Goal: Task Accomplishment & Management: Manage account settings

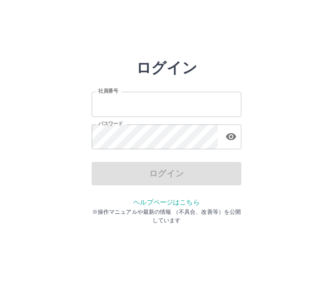
type input "*******"
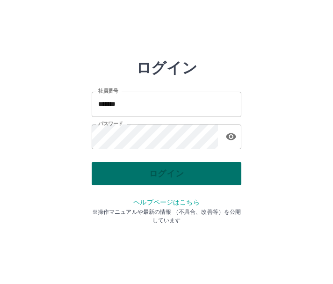
click at [162, 179] on div "ログイン" at bounding box center [167, 173] width 150 height 23
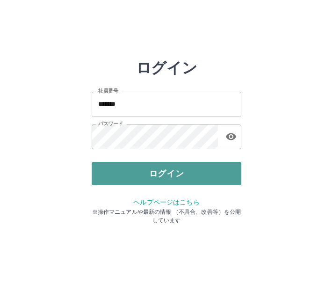
click at [162, 178] on button "ログイン" at bounding box center [167, 173] width 150 height 23
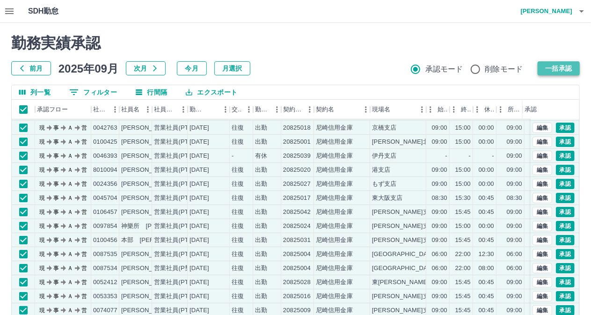
click at [333, 68] on button "一括承認" at bounding box center [559, 68] width 42 height 14
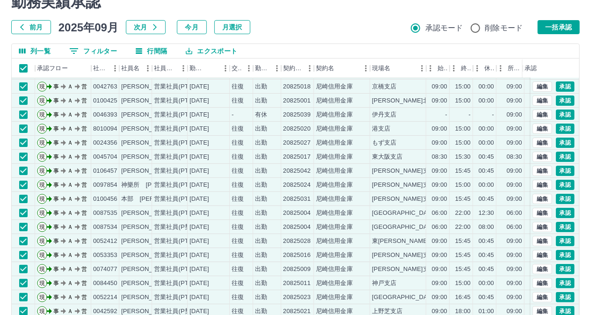
scroll to position [81, 0]
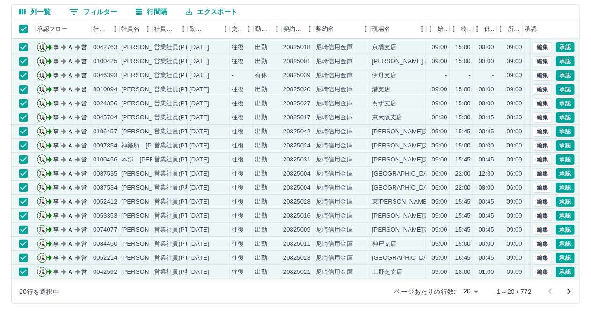
click at [333, 284] on icon "次のページへ" at bounding box center [569, 292] width 3 height 6
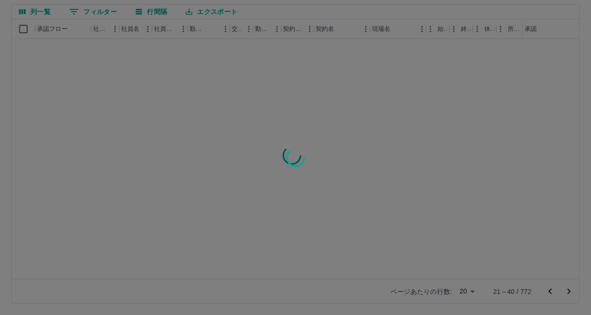
scroll to position [0, 0]
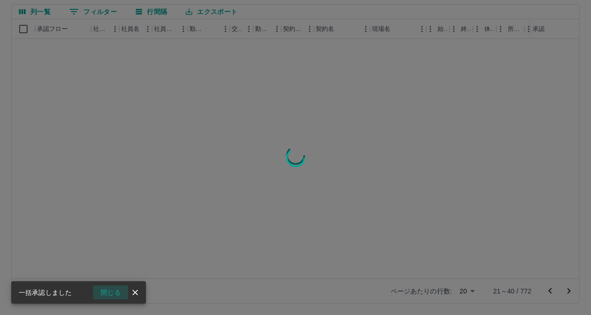
click at [114, 284] on button "閉じる" at bounding box center [110, 293] width 35 height 14
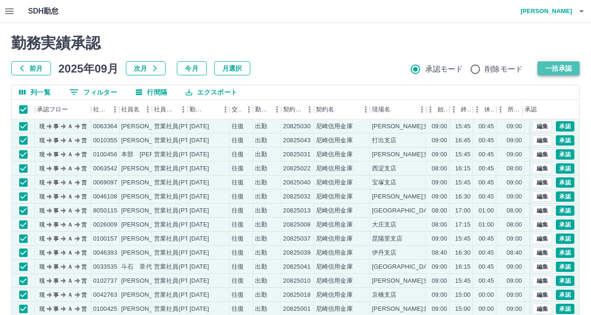
click at [333, 68] on button "一括承認" at bounding box center [559, 68] width 42 height 14
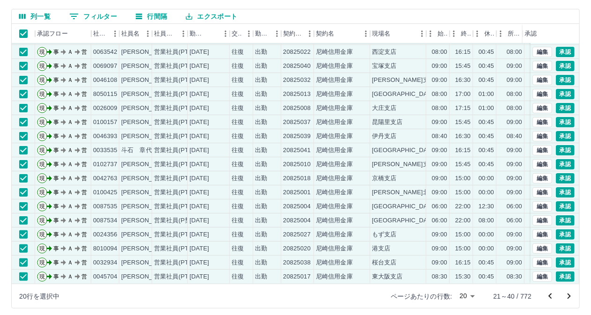
scroll to position [81, 0]
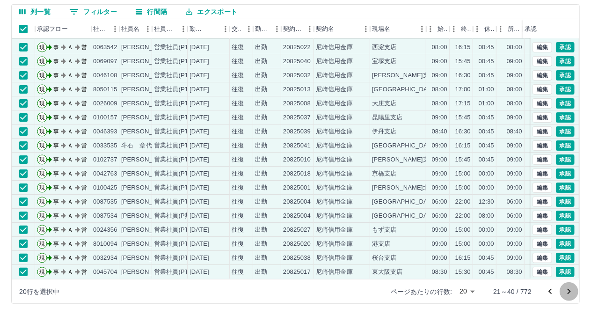
click at [333, 284] on icon "次のページへ" at bounding box center [569, 291] width 11 height 11
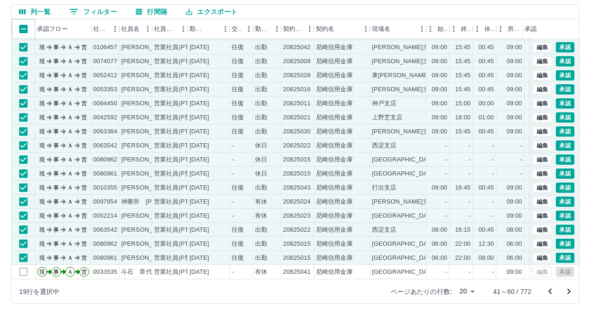
scroll to position [0, 0]
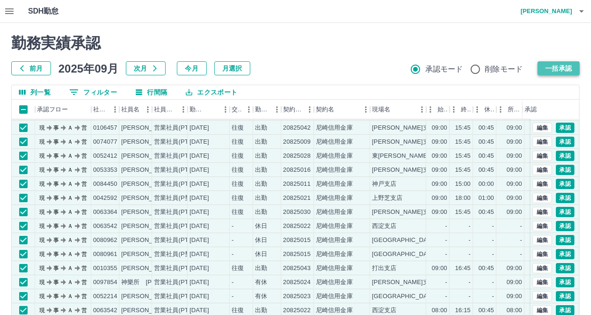
click at [333, 70] on button "一括承認" at bounding box center [559, 68] width 42 height 14
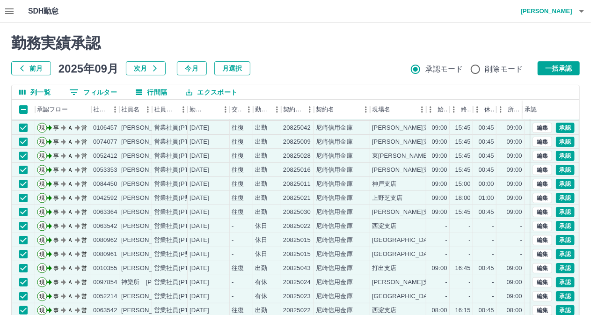
click at [9, 8] on icon "button" at bounding box center [9, 11] width 11 height 11
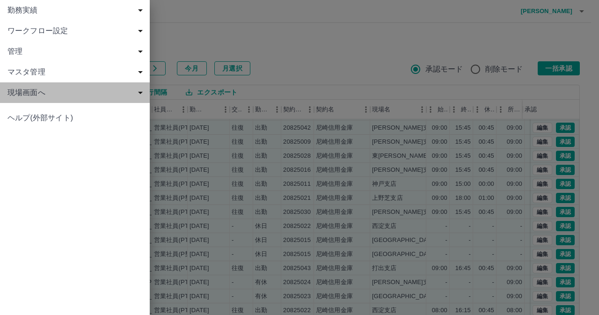
click at [18, 87] on span "現場画面へ" at bounding box center [76, 92] width 139 height 11
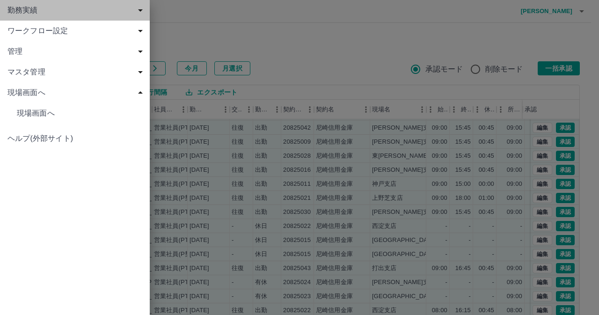
click at [25, 11] on span "勤務実績" at bounding box center [76, 10] width 139 height 11
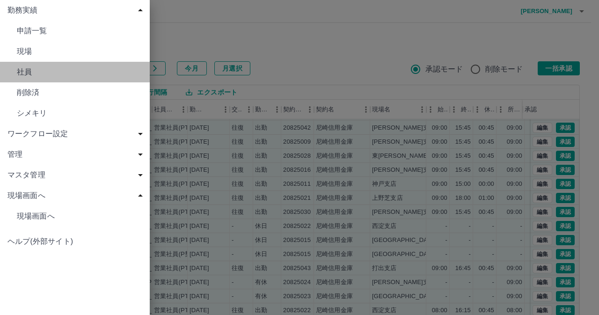
click at [25, 75] on span "社員" at bounding box center [79, 71] width 125 height 11
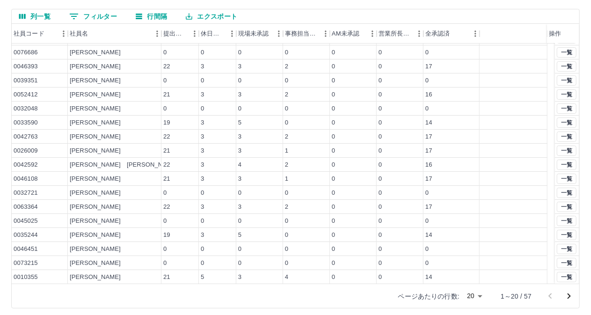
scroll to position [76, 0]
click at [333, 279] on button "一覧" at bounding box center [567, 277] width 20 height 10
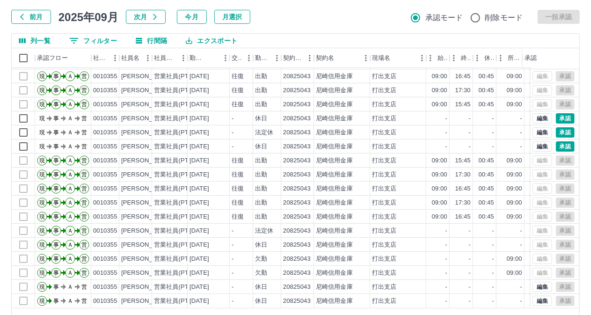
scroll to position [81, 0]
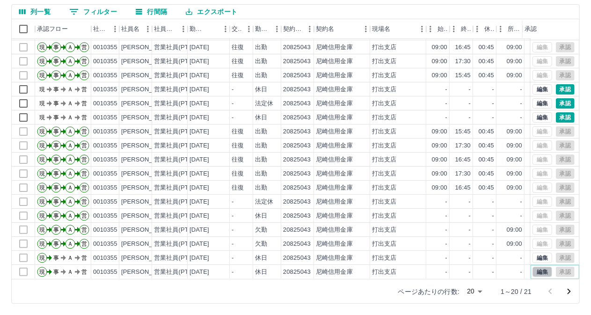
click at [333, 267] on button "編集" at bounding box center [543, 272] width 20 height 10
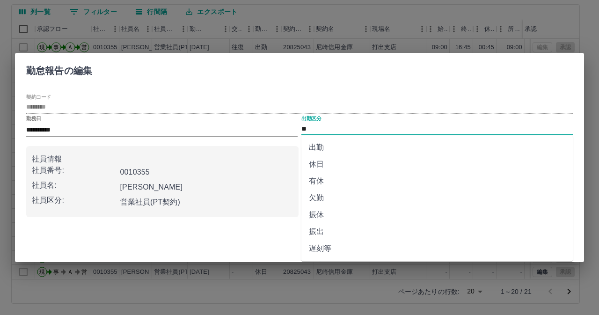
click at [317, 128] on input "**" at bounding box center [438, 129] width 272 height 12
click at [319, 146] on li "出勤" at bounding box center [438, 147] width 272 height 17
type input "**"
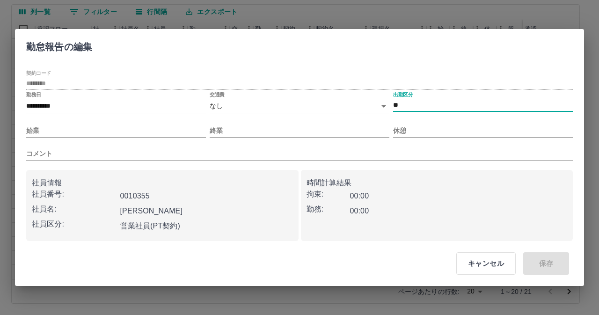
click at [283, 104] on body "SDH勤怠 [PERSON_NAME] 勤務実績承認 前月 [DATE] 次月 今月 月選択 承認モード 削除モード 一括承認 列一覧 0 フィルター 行間隔…" at bounding box center [299, 117] width 599 height 396
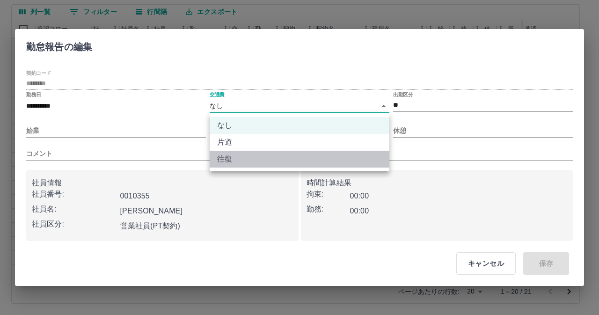
click at [252, 156] on li "往復" at bounding box center [300, 159] width 180 height 17
type input "******"
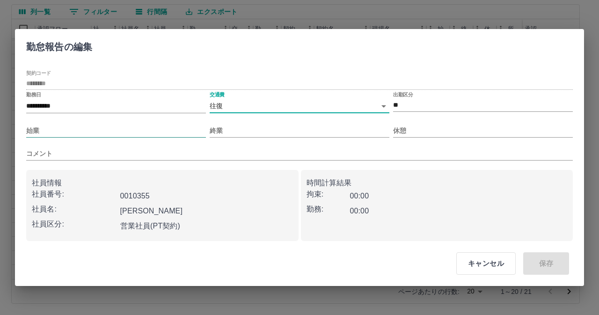
click at [70, 127] on input "始業" at bounding box center [116, 131] width 180 height 14
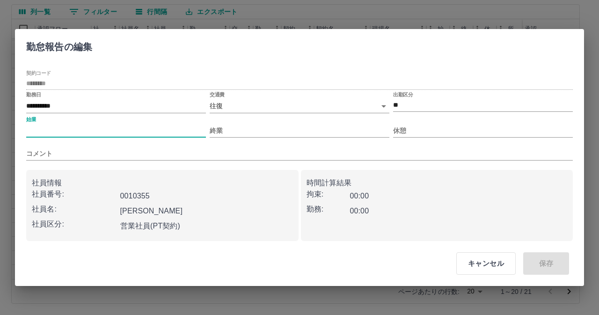
type input "****"
click at [300, 131] on input "終業" at bounding box center [300, 131] width 180 height 14
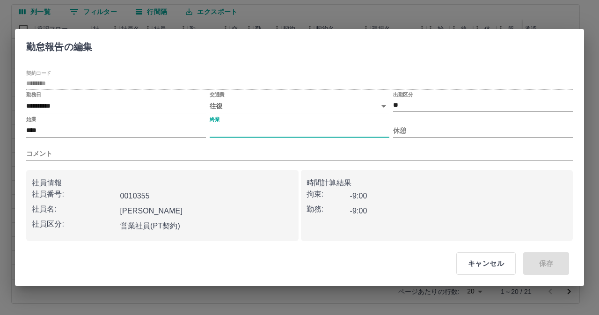
type input "****"
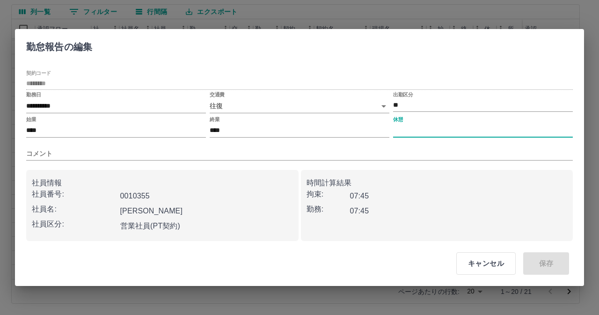
click at [333, 129] on input "休憩" at bounding box center [483, 131] width 180 height 14
type input "****"
click at [333, 267] on button "保存" at bounding box center [547, 263] width 46 height 22
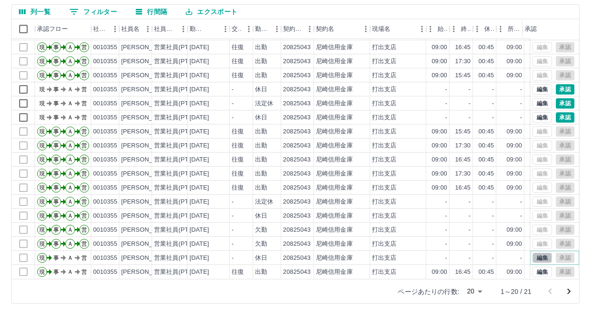
click at [333, 254] on button "編集" at bounding box center [543, 258] width 20 height 10
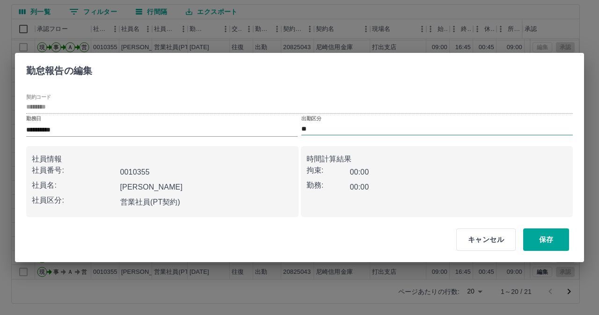
click at [333, 130] on input "**" at bounding box center [438, 129] width 272 height 12
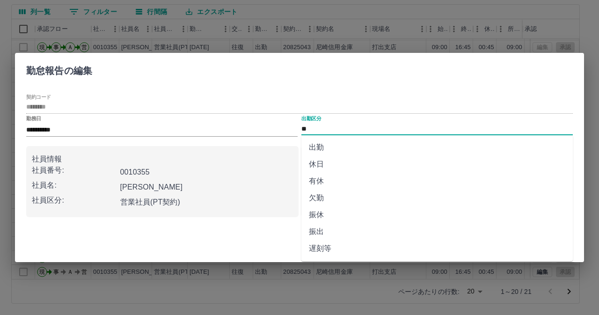
click at [324, 147] on li "出勤" at bounding box center [438, 147] width 272 height 17
type input "**"
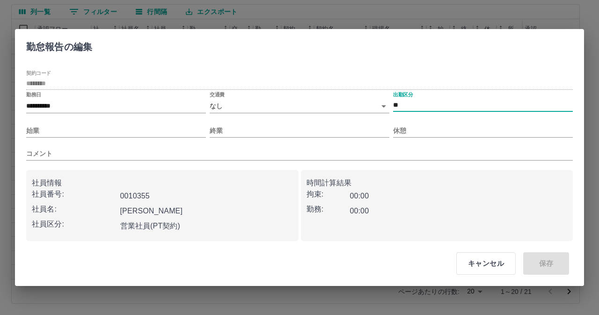
click at [299, 101] on body "SDH勤怠 [PERSON_NAME] 勤務実績承認 前月 [DATE] 次月 今月 月選択 承認モード 削除モード 一括承認 列一覧 0 フィルター 行間隔…" at bounding box center [299, 117] width 599 height 396
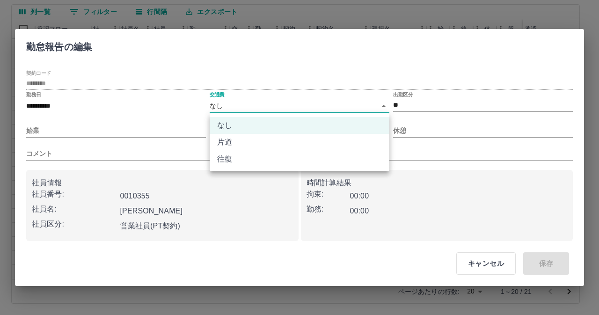
click at [273, 156] on li "往復" at bounding box center [300, 159] width 180 height 17
type input "******"
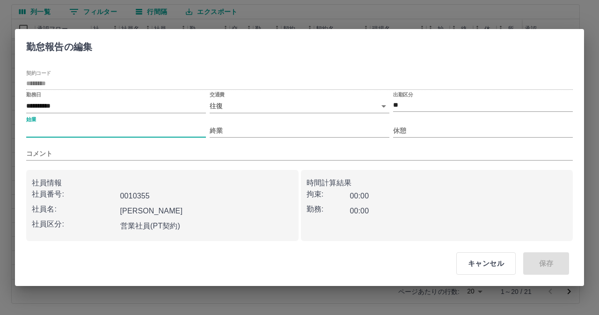
click at [73, 127] on input "始業" at bounding box center [116, 131] width 180 height 14
type input "****"
click at [297, 127] on input "終業" at bounding box center [300, 131] width 180 height 14
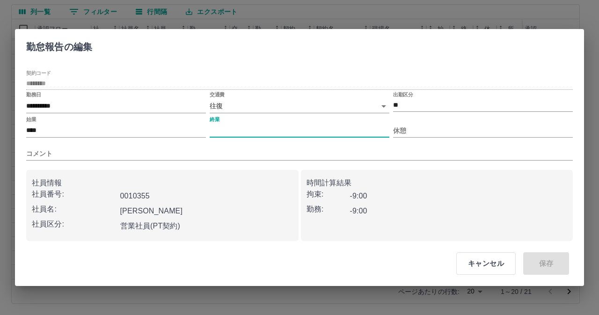
type input "****"
click at [333, 128] on input "休憩" at bounding box center [483, 131] width 180 height 14
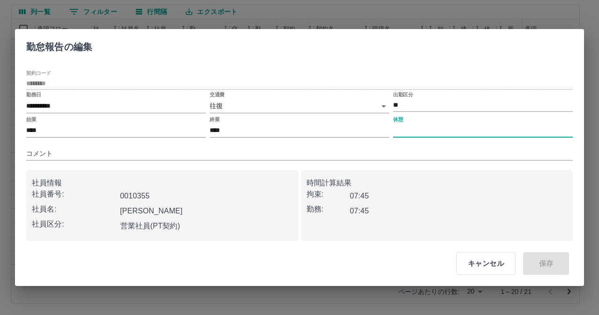
type input "****"
click at [333, 262] on button "保存" at bounding box center [547, 263] width 46 height 22
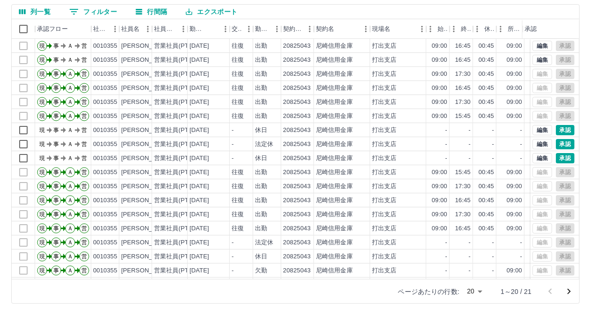
scroll to position [0, 0]
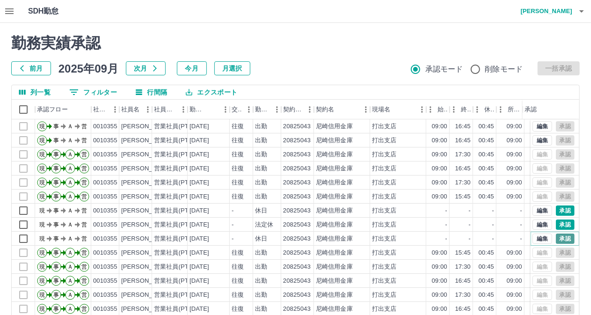
click at [333, 238] on button "承認" at bounding box center [565, 239] width 19 height 10
click at [333, 225] on div at bounding box center [295, 157] width 591 height 315
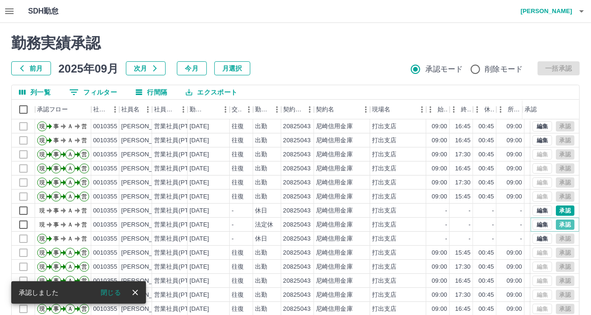
click at [333, 225] on button "承認" at bounding box center [565, 225] width 19 height 10
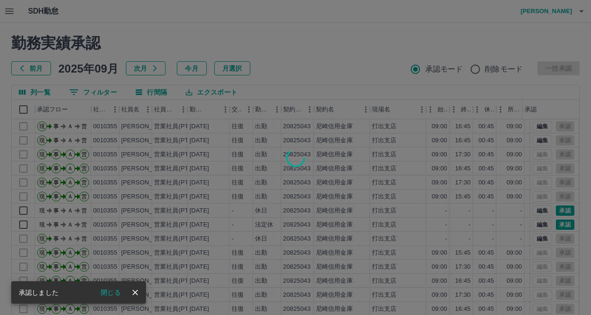
click at [333, 210] on div at bounding box center [295, 157] width 591 height 315
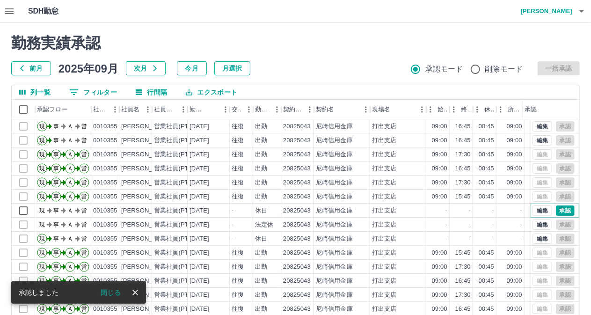
click at [333, 210] on button "承認" at bounding box center [565, 211] width 19 height 10
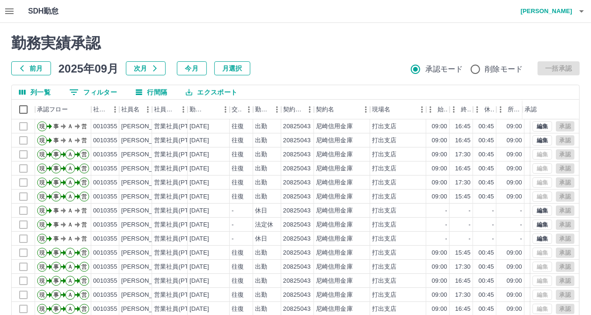
click at [7, 15] on icon "button" at bounding box center [9, 11] width 11 height 11
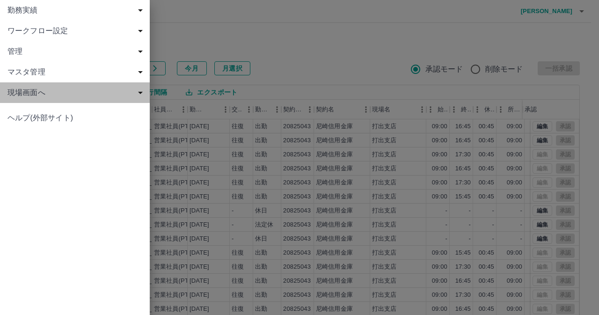
click at [16, 89] on span "現場画面へ" at bounding box center [76, 92] width 139 height 11
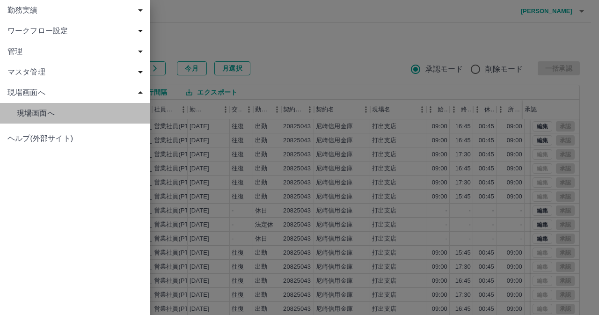
click at [36, 110] on span "現場画面へ" at bounding box center [79, 113] width 125 height 11
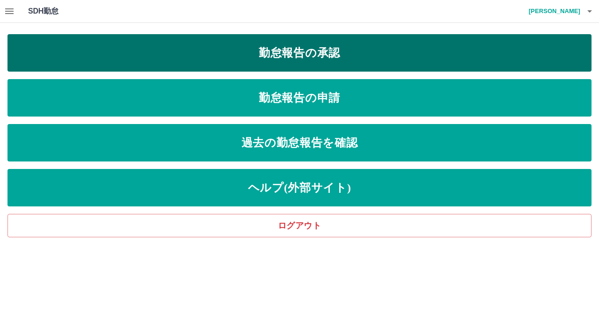
click at [328, 48] on link "勤怠報告の承認" at bounding box center [299, 52] width 584 height 37
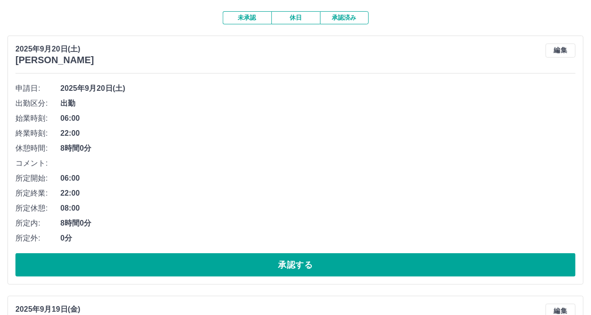
scroll to position [187, 0]
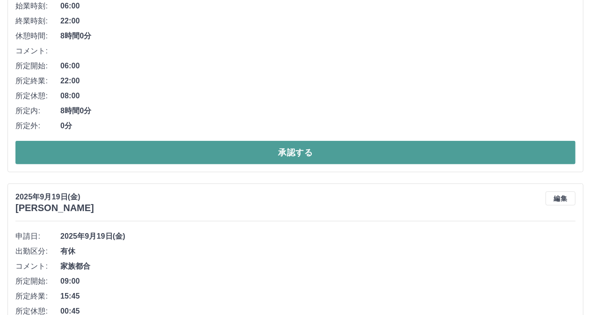
click at [307, 152] on button "承認する" at bounding box center [295, 152] width 561 height 23
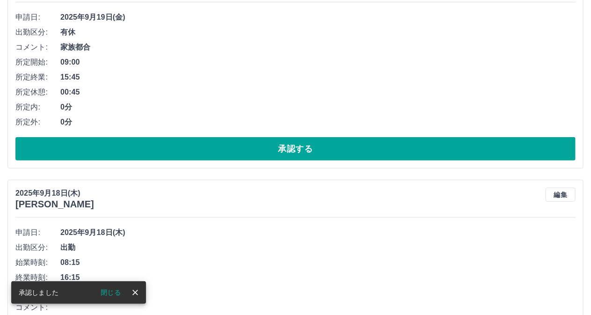
scroll to position [161, 0]
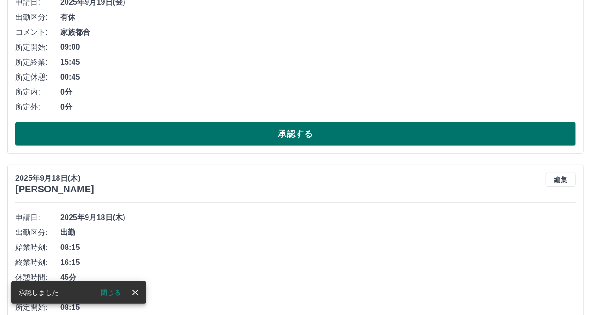
click at [305, 143] on button "承認する" at bounding box center [295, 133] width 561 height 23
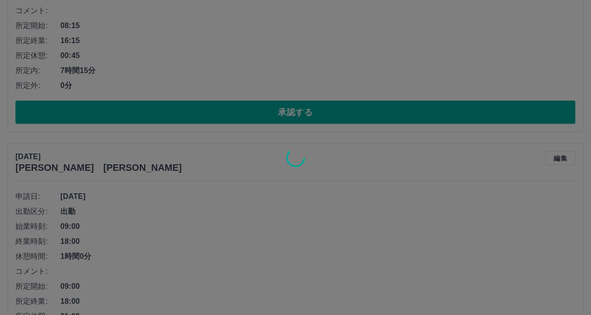
scroll to position [489, 0]
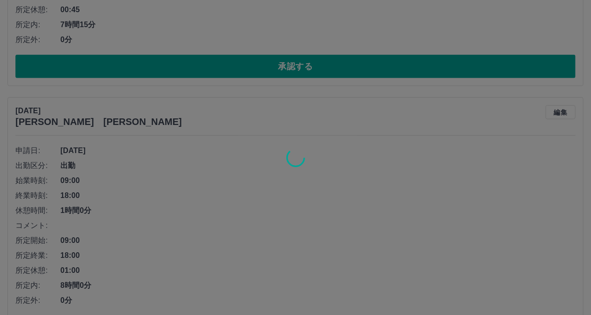
click at [279, 65] on div at bounding box center [295, 157] width 591 height 315
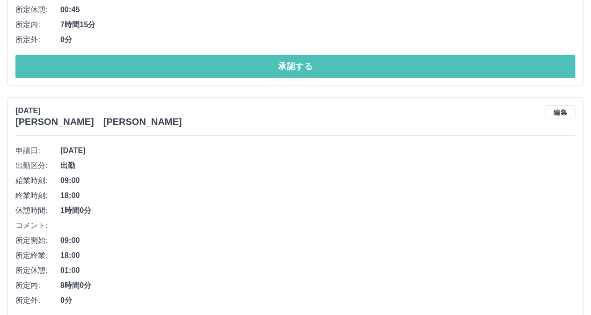
click at [279, 65] on button "承認する" at bounding box center [295, 66] width 561 height 23
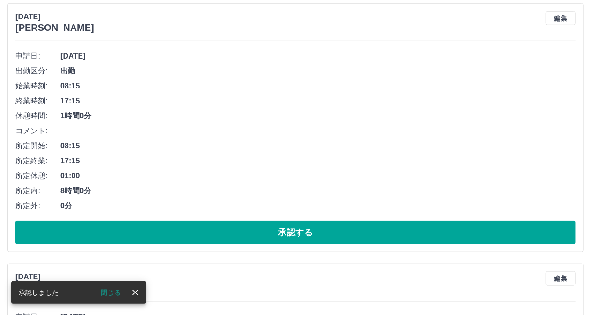
scroll to position [108, 0]
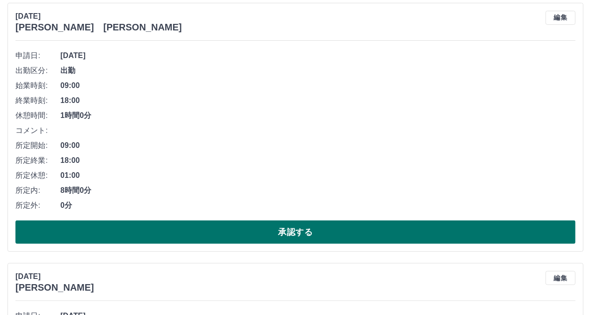
click at [312, 233] on button "承認する" at bounding box center [295, 232] width 561 height 23
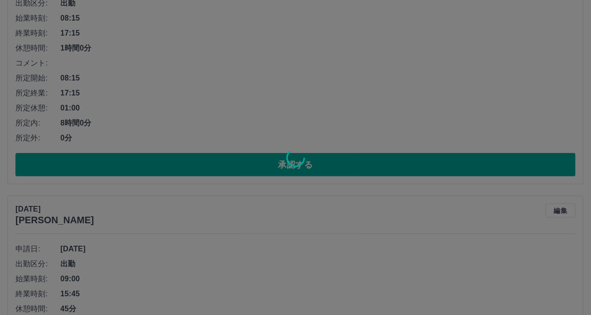
scroll to position [175, 0]
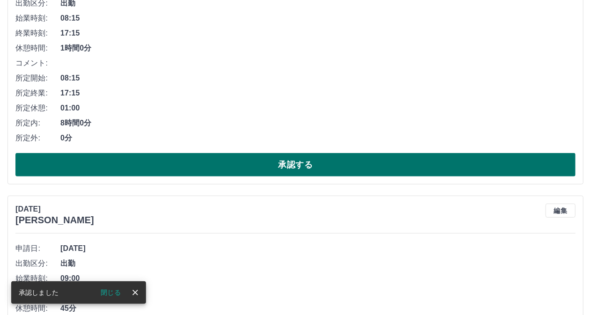
click at [307, 167] on button "承認する" at bounding box center [295, 164] width 561 height 23
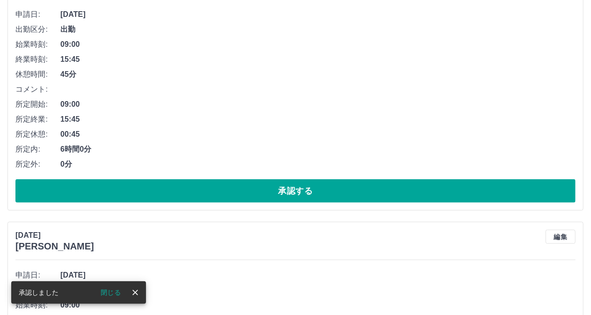
scroll to position [149, 0]
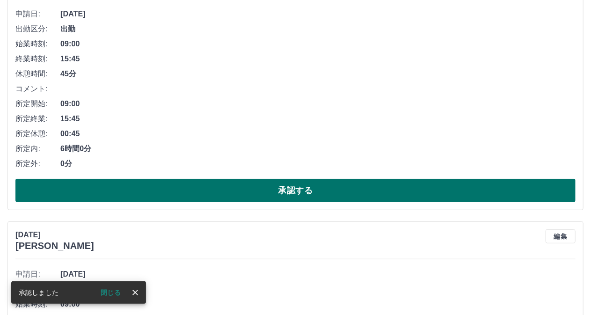
click at [296, 195] on button "承認する" at bounding box center [295, 190] width 561 height 23
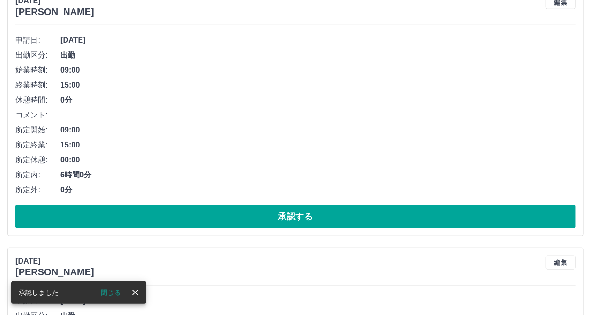
scroll to position [124, 0]
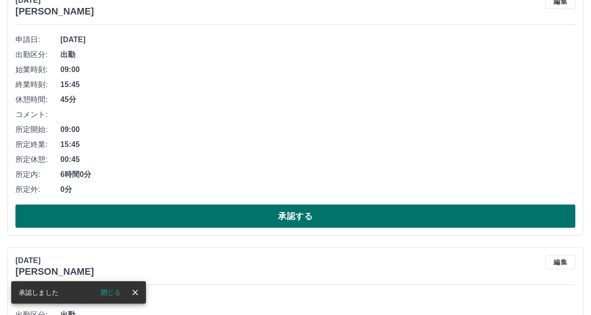
click at [297, 214] on button "承認する" at bounding box center [295, 216] width 561 height 23
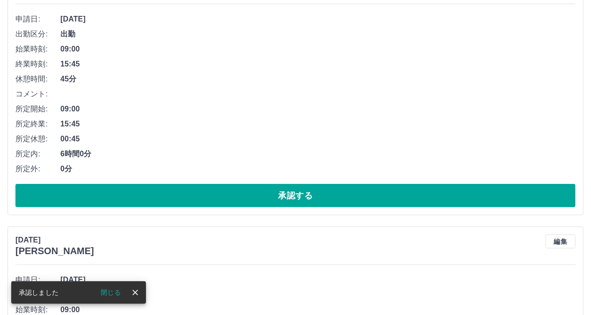
scroll to position [144, 0]
click at [312, 196] on button "承認する" at bounding box center [295, 195] width 561 height 23
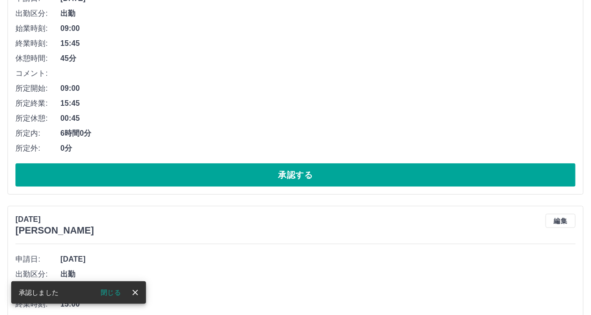
scroll to position [165, 0]
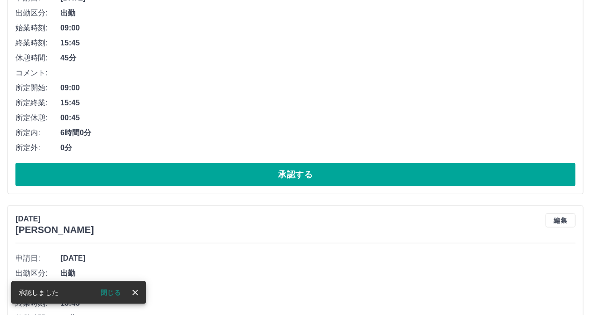
click at [301, 174] on button "承認する" at bounding box center [295, 174] width 561 height 23
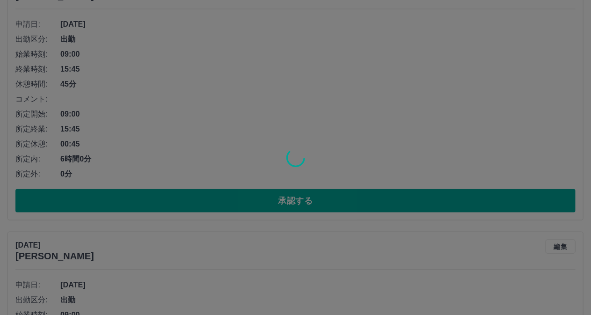
scroll to position [140, 0]
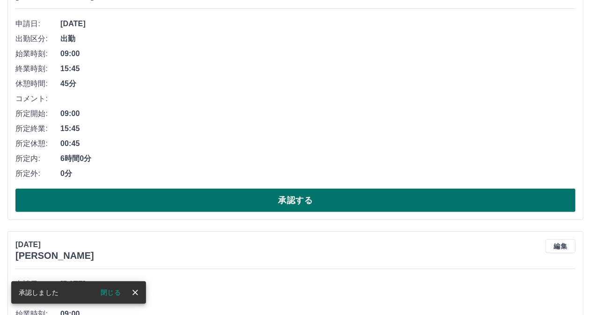
click at [299, 199] on button "承認する" at bounding box center [295, 200] width 561 height 23
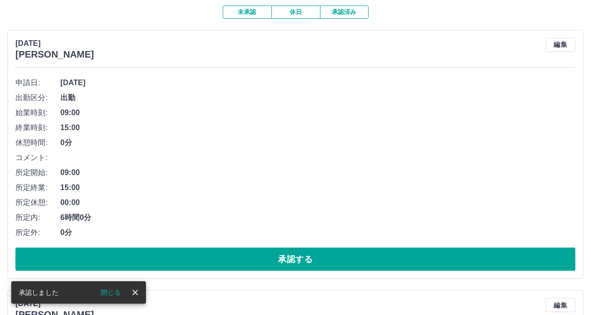
scroll to position [234, 0]
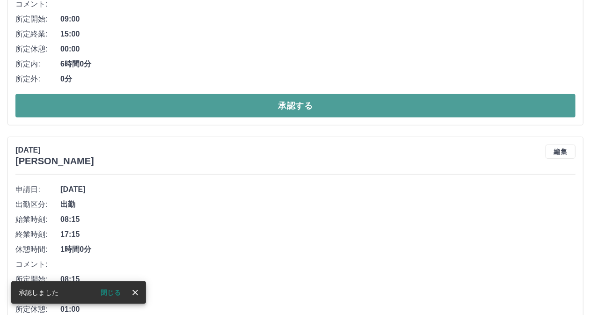
click at [275, 100] on button "承認する" at bounding box center [295, 105] width 561 height 23
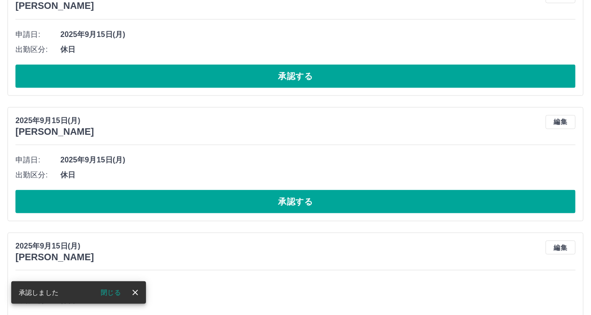
scroll to position [255, 0]
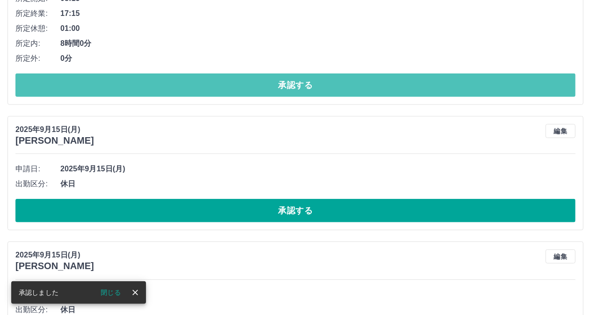
click at [301, 83] on button "承認する" at bounding box center [295, 85] width 561 height 23
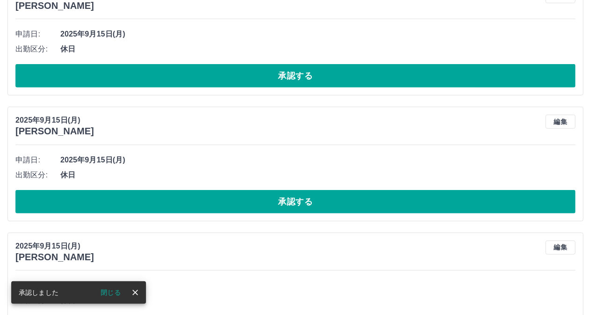
scroll to position [0, 0]
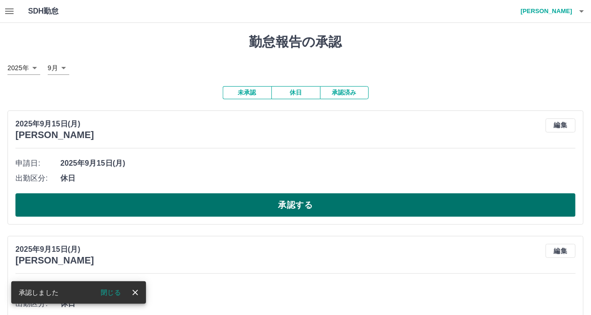
click at [291, 207] on button "承認する" at bounding box center [295, 204] width 561 height 23
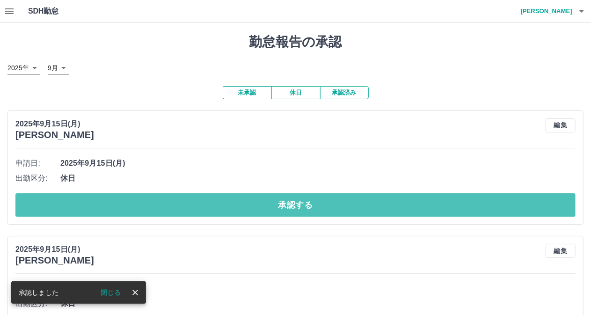
click at [291, 205] on button "承認する" at bounding box center [295, 204] width 561 height 23
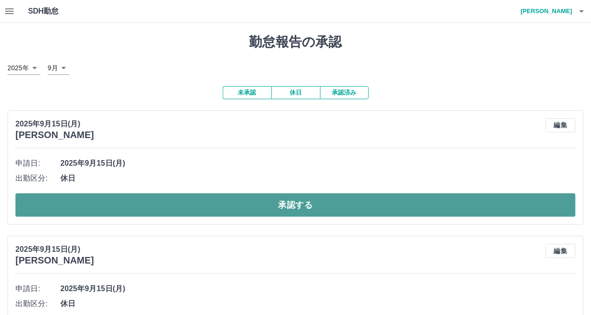
click at [280, 211] on button "承認する" at bounding box center [295, 204] width 561 height 23
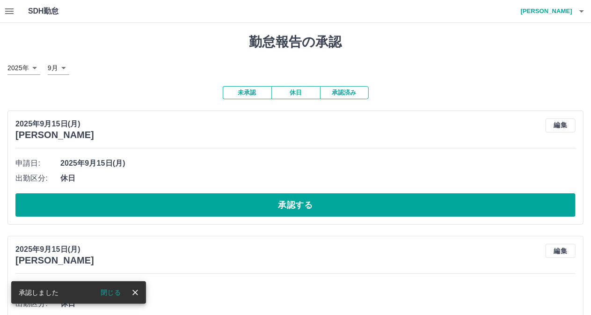
click at [280, 211] on button "承認する" at bounding box center [295, 204] width 561 height 23
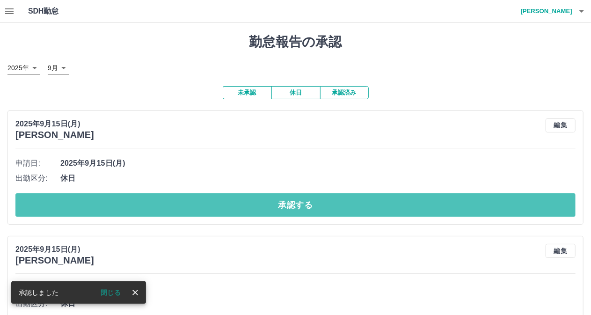
click at [280, 211] on button "承認する" at bounding box center [295, 204] width 561 height 23
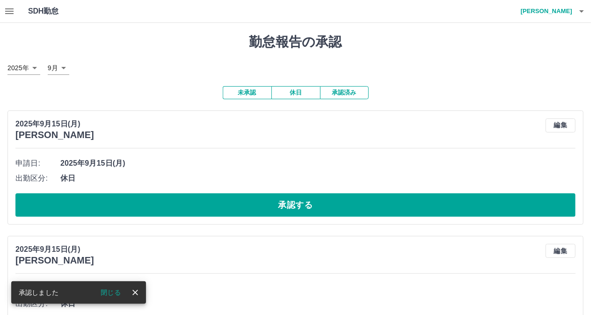
click at [280, 210] on button "承認する" at bounding box center [295, 204] width 561 height 23
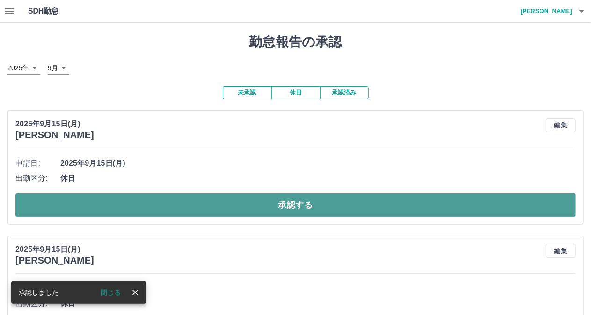
click at [296, 202] on button "承認する" at bounding box center [295, 204] width 561 height 23
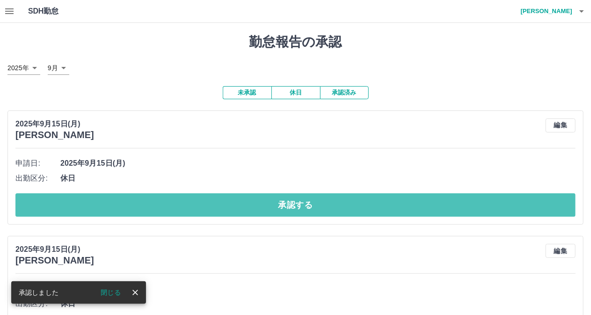
click at [296, 202] on button "承認する" at bounding box center [295, 204] width 561 height 23
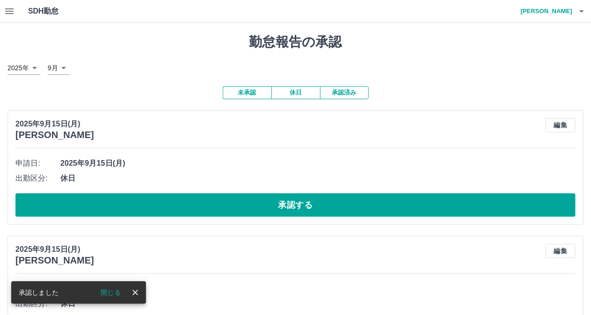
click at [296, 201] on button "承認する" at bounding box center [295, 204] width 561 height 23
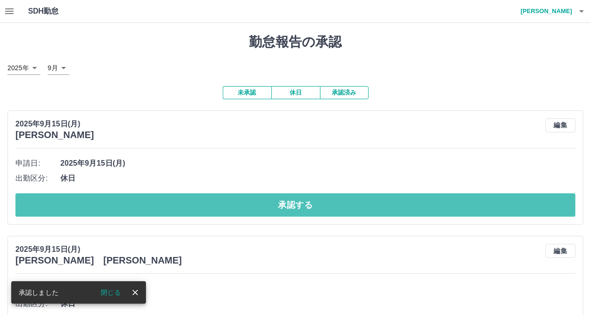
click at [300, 199] on button "承認する" at bounding box center [295, 204] width 561 height 23
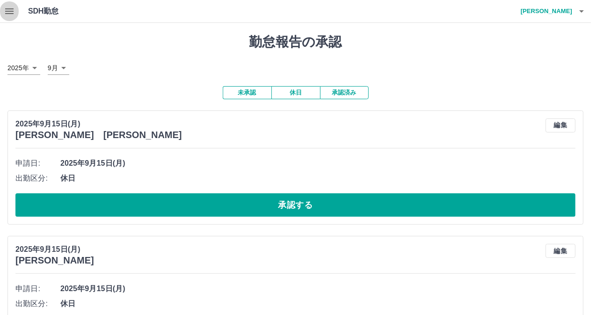
click at [13, 8] on icon "button" at bounding box center [9, 11] width 11 height 11
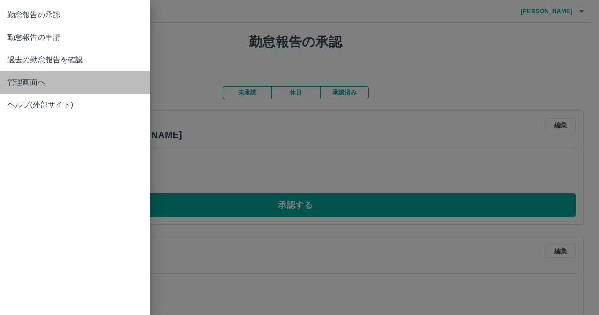
click at [40, 80] on span "管理画面へ" at bounding box center [74, 82] width 135 height 11
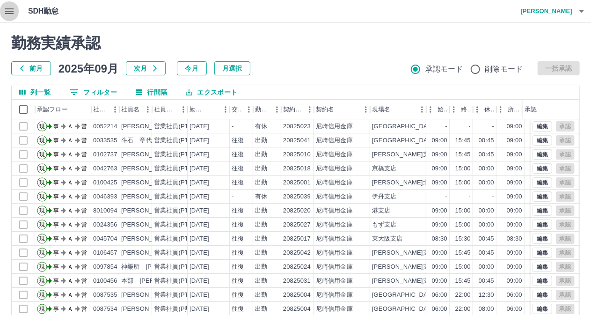
click at [13, 10] on icon "button" at bounding box center [9, 11] width 11 height 11
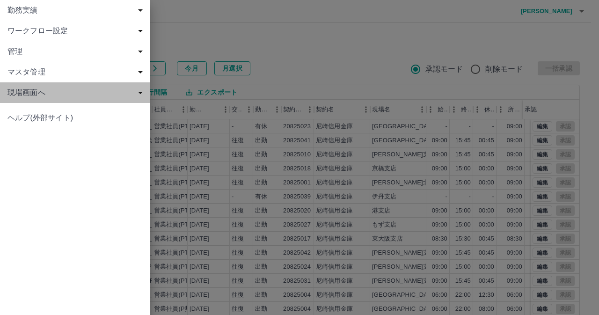
click at [33, 86] on div "現場画面へ" at bounding box center [75, 92] width 150 height 21
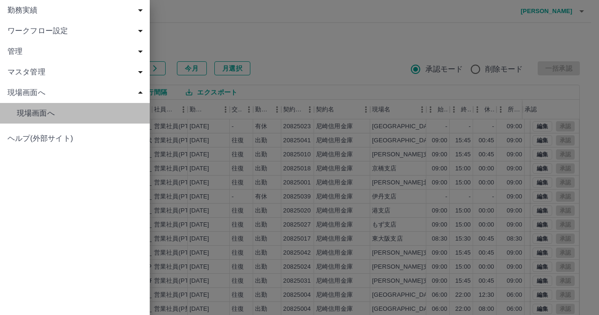
click at [45, 111] on span "現場画面へ" at bounding box center [79, 113] width 125 height 11
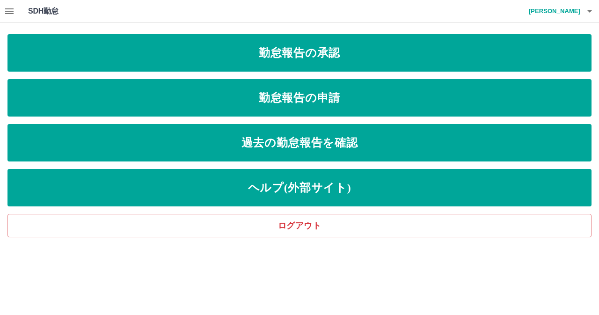
drag, startPoint x: 10, startPoint y: 11, endPoint x: 18, endPoint y: 13, distance: 7.6
click at [18, 13] on button "button" at bounding box center [9, 11] width 19 height 22
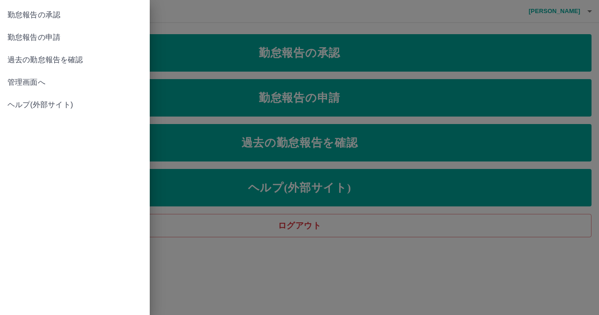
click at [36, 82] on span "管理画面へ" at bounding box center [74, 82] width 135 height 11
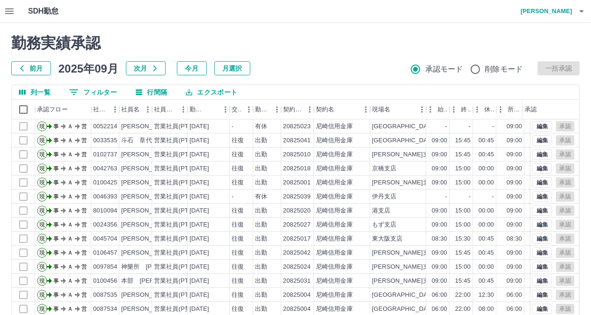
scroll to position [81, 0]
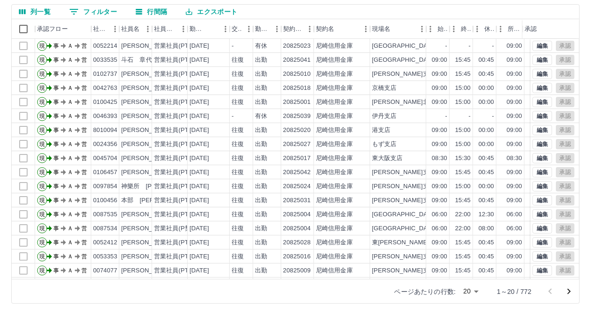
click at [333, 284] on icon "次のページへ" at bounding box center [569, 291] width 11 height 11
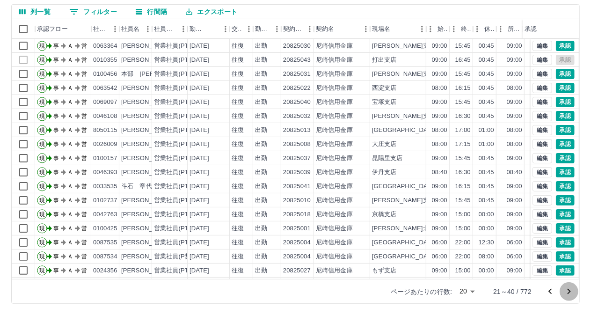
click at [333, 284] on icon "次のページへ" at bounding box center [569, 292] width 3 height 6
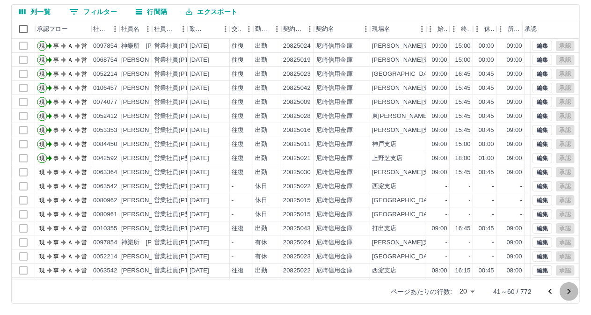
click at [333, 284] on icon "次のページへ" at bounding box center [569, 292] width 3 height 6
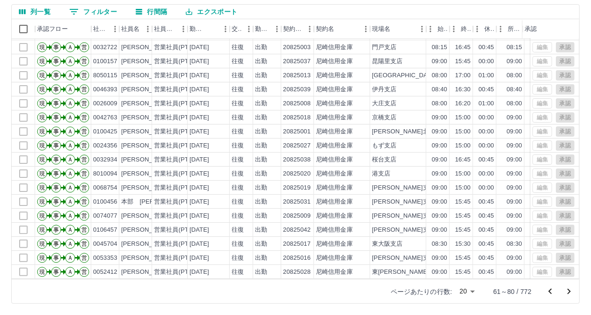
scroll to position [48, 0]
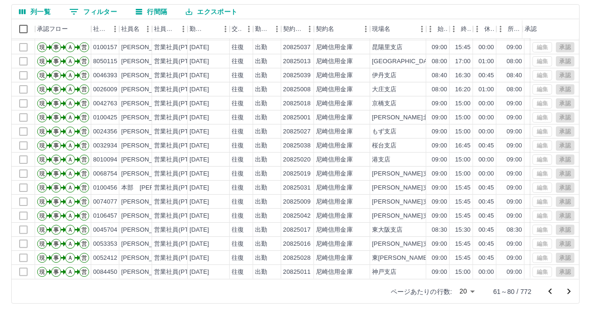
click at [333, 284] on icon "次のページへ" at bounding box center [569, 291] width 11 height 11
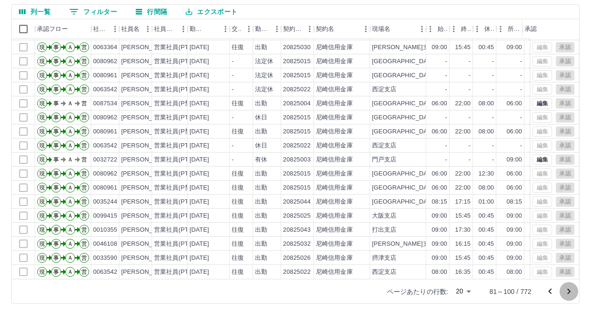
click at [333, 284] on icon "次のページへ" at bounding box center [569, 291] width 11 height 11
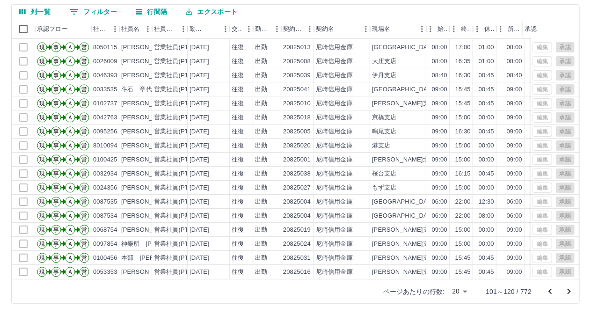
click at [333, 284] on icon "次のページへ" at bounding box center [569, 291] width 11 height 11
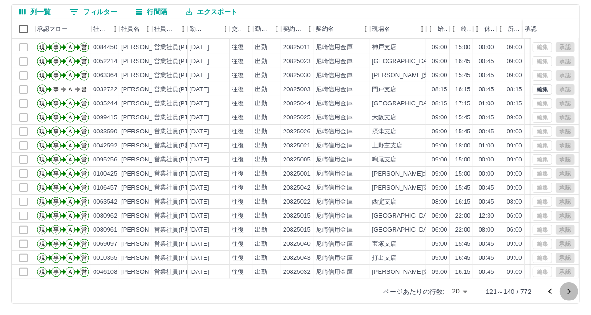
click at [333, 284] on icon "次のページへ" at bounding box center [569, 291] width 11 height 11
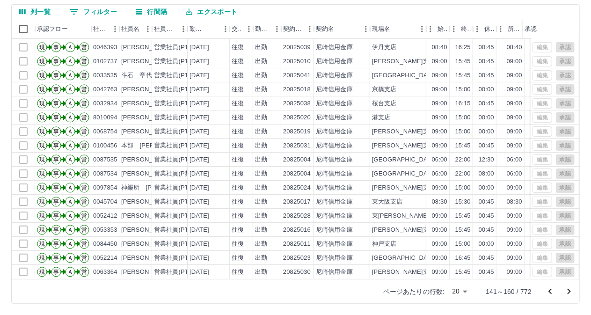
click at [333, 284] on icon "次のページへ" at bounding box center [569, 291] width 11 height 11
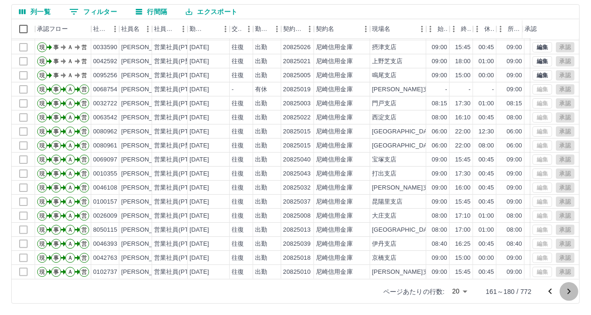
click at [333, 284] on icon "次のページへ" at bounding box center [569, 291] width 11 height 11
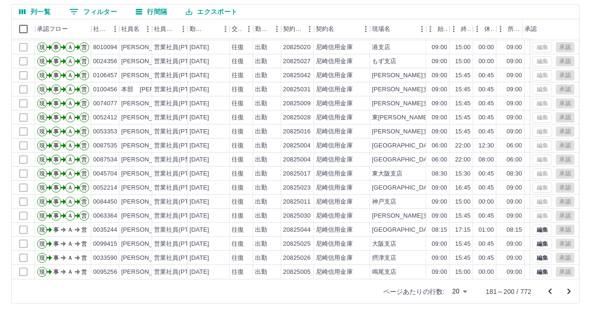
click at [333, 284] on icon "次のページへ" at bounding box center [569, 291] width 11 height 11
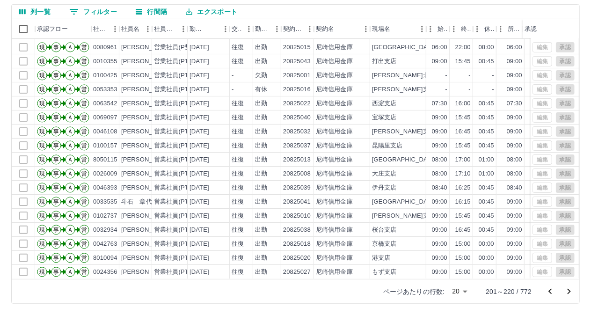
click at [333, 284] on icon "次のページへ" at bounding box center [569, 291] width 11 height 11
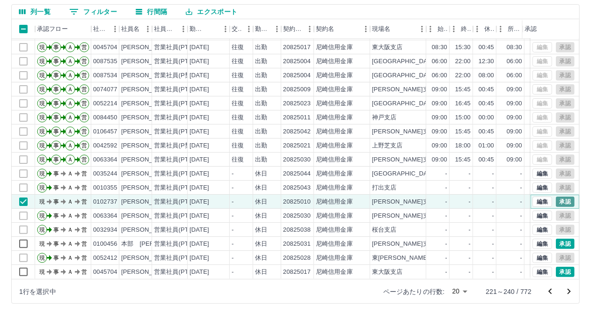
click at [333, 197] on button "承認" at bounding box center [565, 202] width 19 height 10
click at [333, 239] on button "承認" at bounding box center [565, 244] width 19 height 10
click at [333, 266] on div at bounding box center [295, 157] width 591 height 315
click at [333, 267] on button "承認" at bounding box center [565, 272] width 19 height 10
click at [333, 284] on icon "次のページへ" at bounding box center [569, 291] width 11 height 11
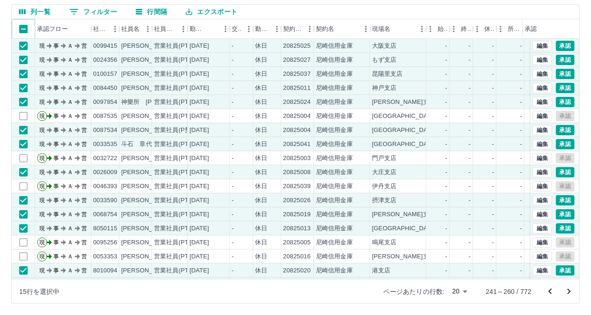
scroll to position [0, 0]
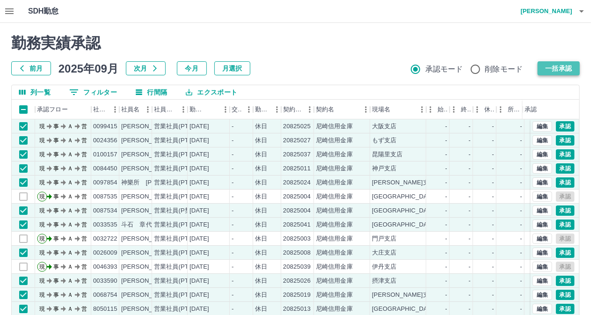
click at [333, 73] on button "一括承認" at bounding box center [559, 68] width 42 height 14
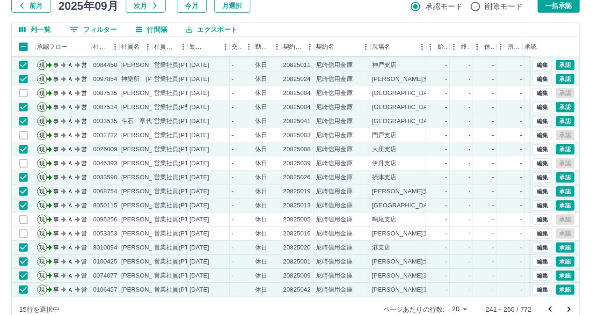
scroll to position [81, 0]
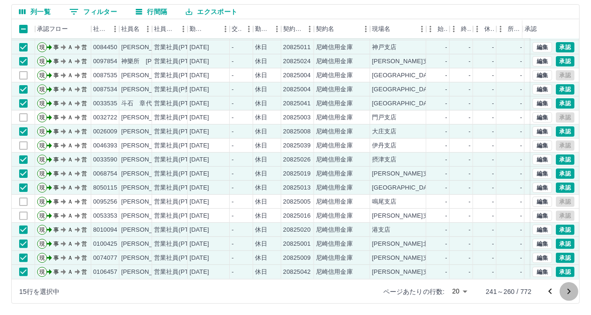
click at [333, 284] on icon "次のページへ" at bounding box center [569, 291] width 11 height 11
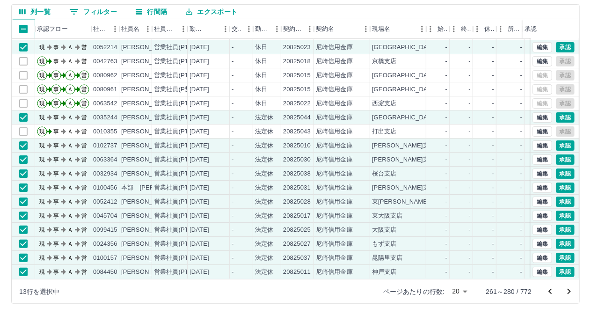
scroll to position [0, 0]
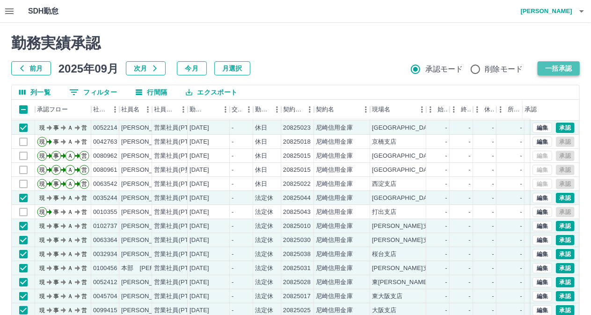
click at [333, 69] on button "一括承認" at bounding box center [559, 68] width 42 height 14
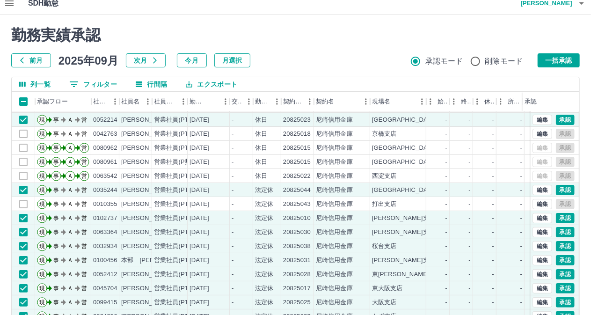
scroll to position [81, 0]
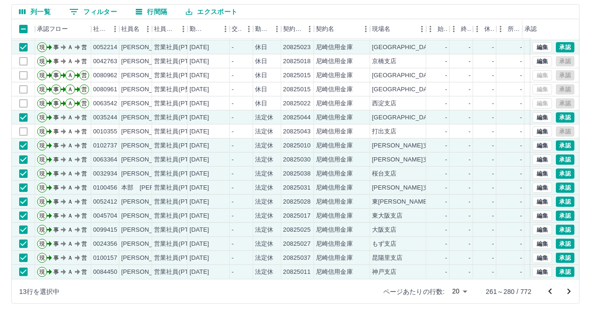
click at [333, 284] on icon "次のページへ" at bounding box center [569, 291] width 11 height 11
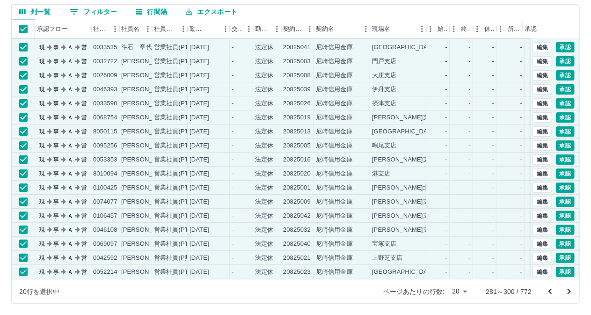
scroll to position [0, 0]
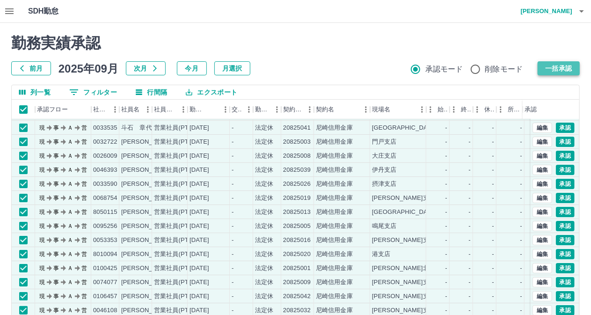
click at [333, 71] on button "一括承認" at bounding box center [559, 68] width 42 height 14
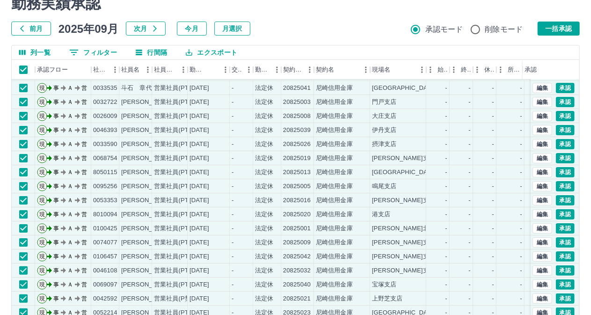
scroll to position [81, 0]
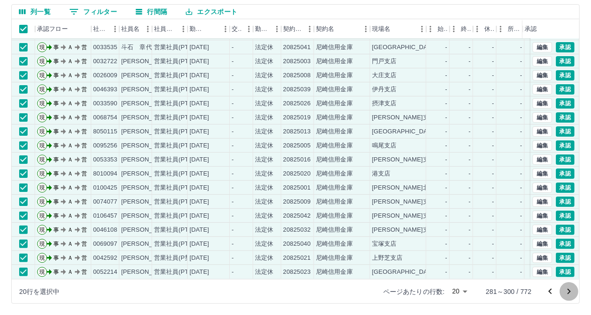
click at [333, 284] on icon "次のページへ" at bounding box center [569, 291] width 11 height 11
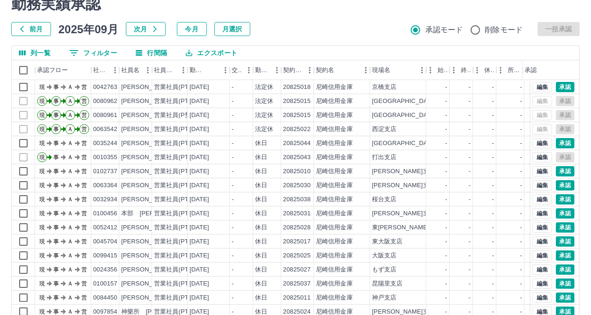
scroll to position [0, 0]
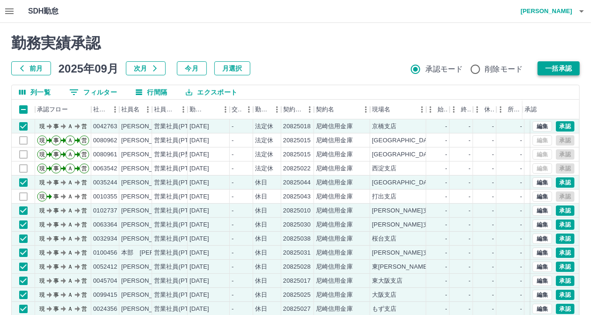
click at [333, 68] on button "一括承認" at bounding box center [559, 68] width 42 height 14
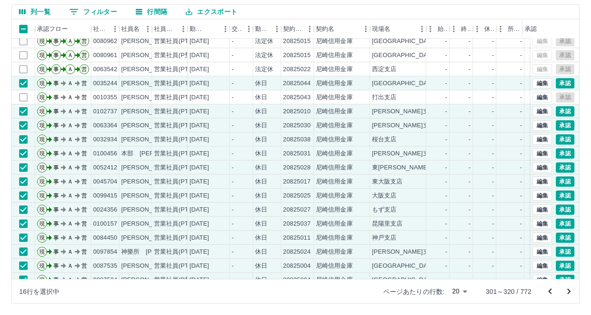
scroll to position [48, 0]
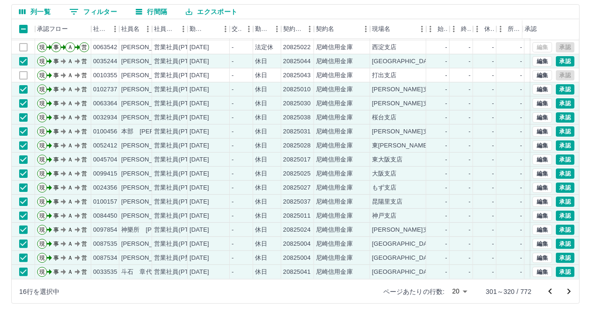
click at [333, 284] on icon "次のページへ" at bounding box center [569, 291] width 11 height 11
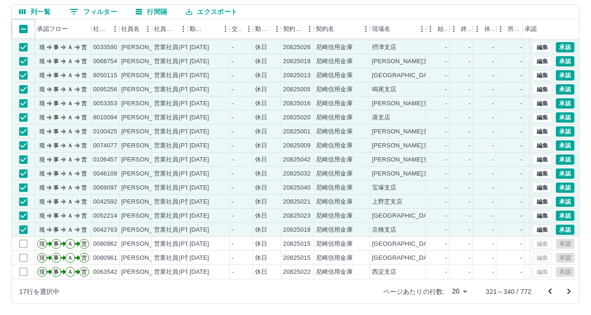
scroll to position [0, 0]
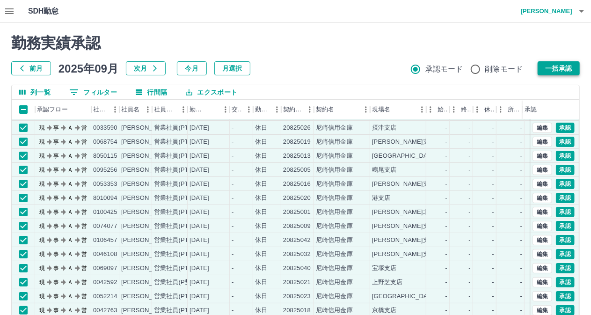
click at [333, 71] on button "一括承認" at bounding box center [559, 68] width 42 height 14
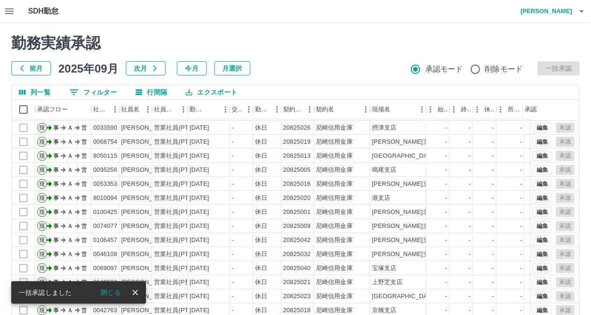
scroll to position [81, 0]
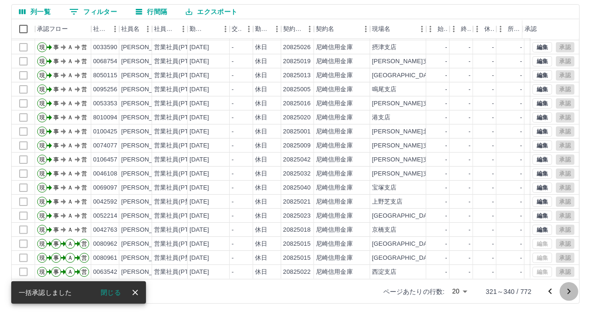
click at [333, 284] on icon "次のページへ" at bounding box center [569, 291] width 11 height 11
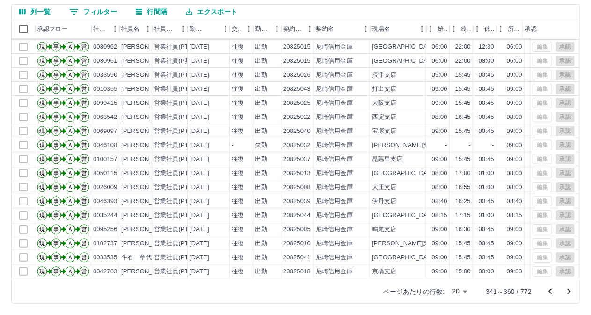
scroll to position [48, 0]
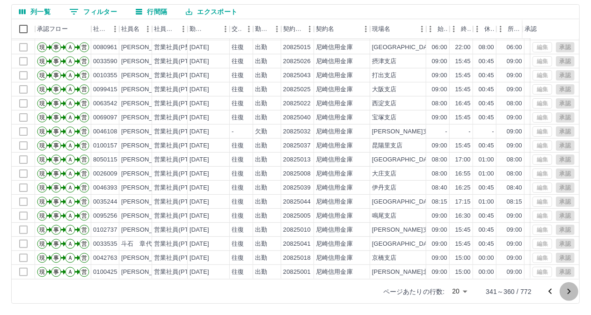
click at [333, 284] on icon "次のページへ" at bounding box center [569, 292] width 3 height 6
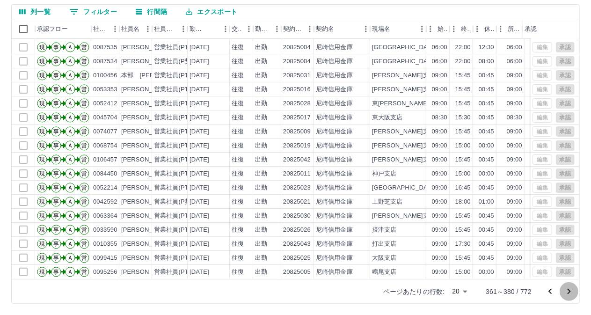
click at [333, 284] on icon "次のページへ" at bounding box center [569, 291] width 11 height 11
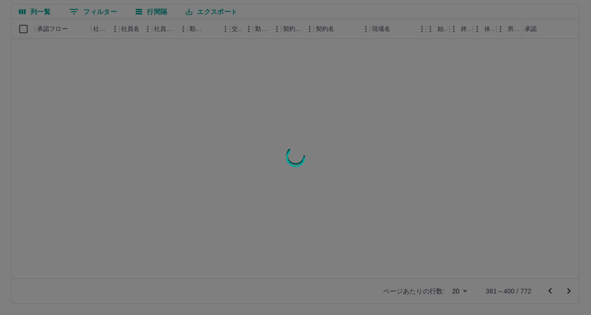
scroll to position [0, 0]
